Goal: Information Seeking & Learning: Understand process/instructions

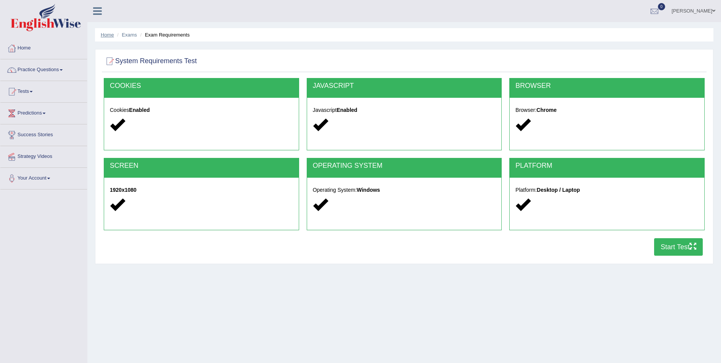
click at [106, 33] on link "Home" at bounding box center [107, 35] width 13 height 6
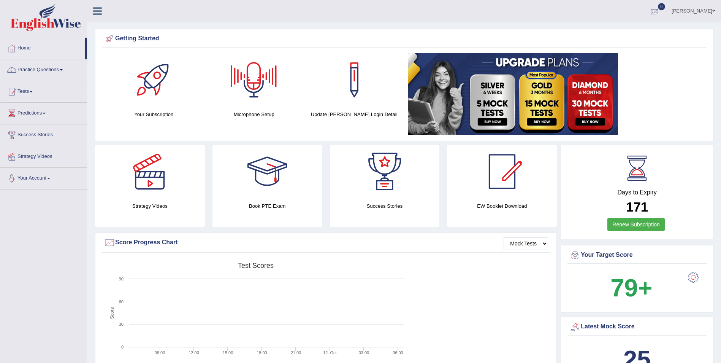
click at [654, 13] on div at bounding box center [654, 11] width 11 height 11
click at [609, 34] on strong "See All Alerts" at bounding box center [607, 32] width 34 height 6
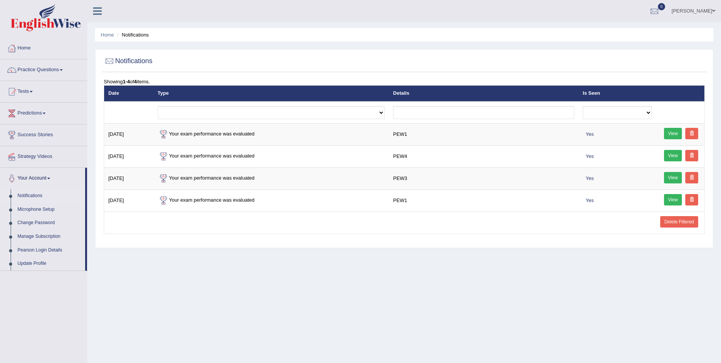
click at [330, 33] on ul "Home Notifications" at bounding box center [404, 34] width 619 height 13
click at [171, 293] on div "Home Notifications Notifications Showing 1-4 of 4 items. Date Type Details Is S…" at bounding box center [404, 190] width 634 height 380
click at [102, 39] on ul "Home Notifications" at bounding box center [404, 34] width 619 height 13
click at [105, 38] on li "Home" at bounding box center [107, 34] width 13 height 7
click at [108, 36] on link "Home" at bounding box center [107, 35] width 13 height 6
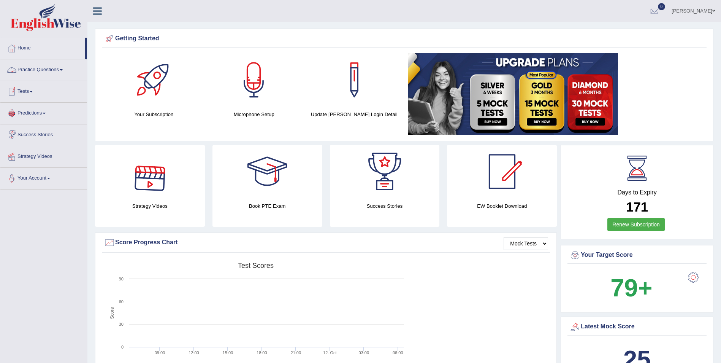
click at [49, 70] on link "Practice Questions" at bounding box center [43, 68] width 87 height 19
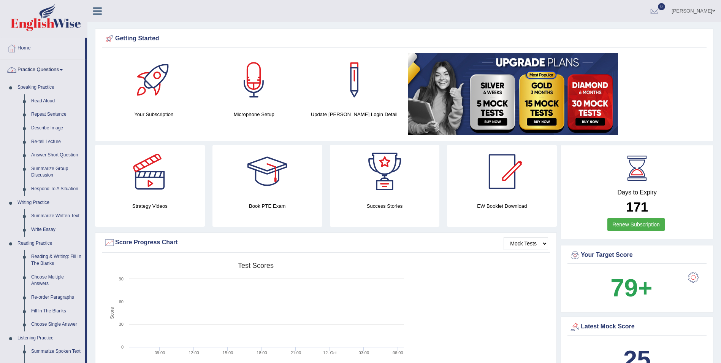
click at [61, 73] on link "Practice Questions" at bounding box center [42, 68] width 85 height 19
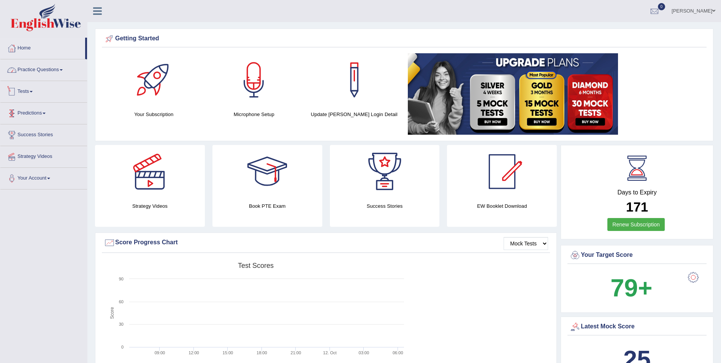
click at [28, 88] on link "Tests" at bounding box center [43, 90] width 87 height 19
click at [48, 110] on link "Take Practice Sectional Test" at bounding box center [49, 109] width 71 height 14
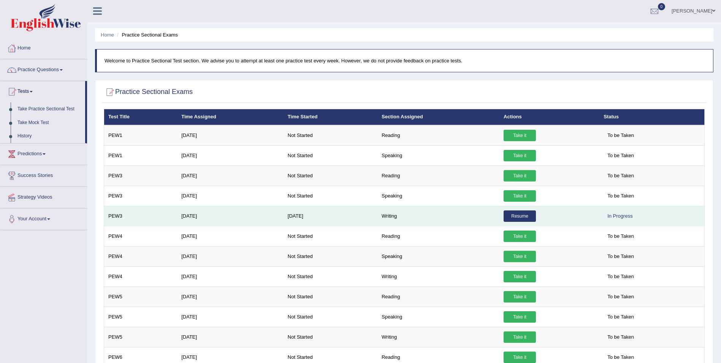
click at [517, 215] on link "Resume" at bounding box center [520, 215] width 32 height 11
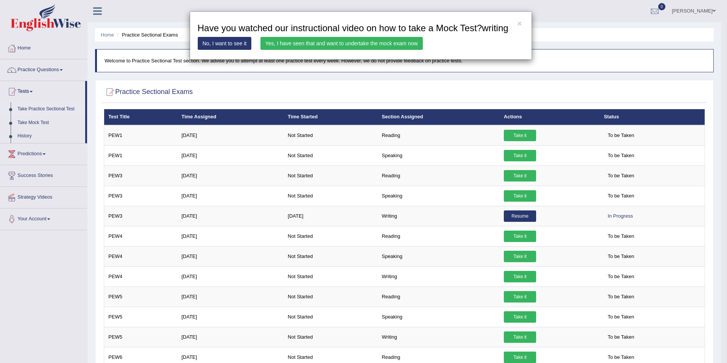
click at [310, 43] on link "Yes, I have seen that and want to undertake the mock exam now" at bounding box center [342, 43] width 162 height 13
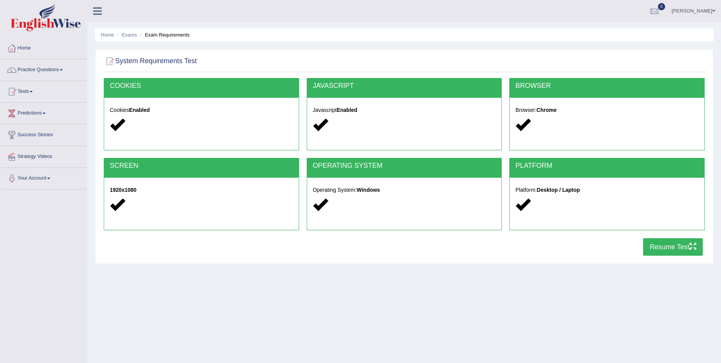
click at [658, 250] on button "Resume Test" at bounding box center [674, 246] width 60 height 17
